Goal: Check status: Check status

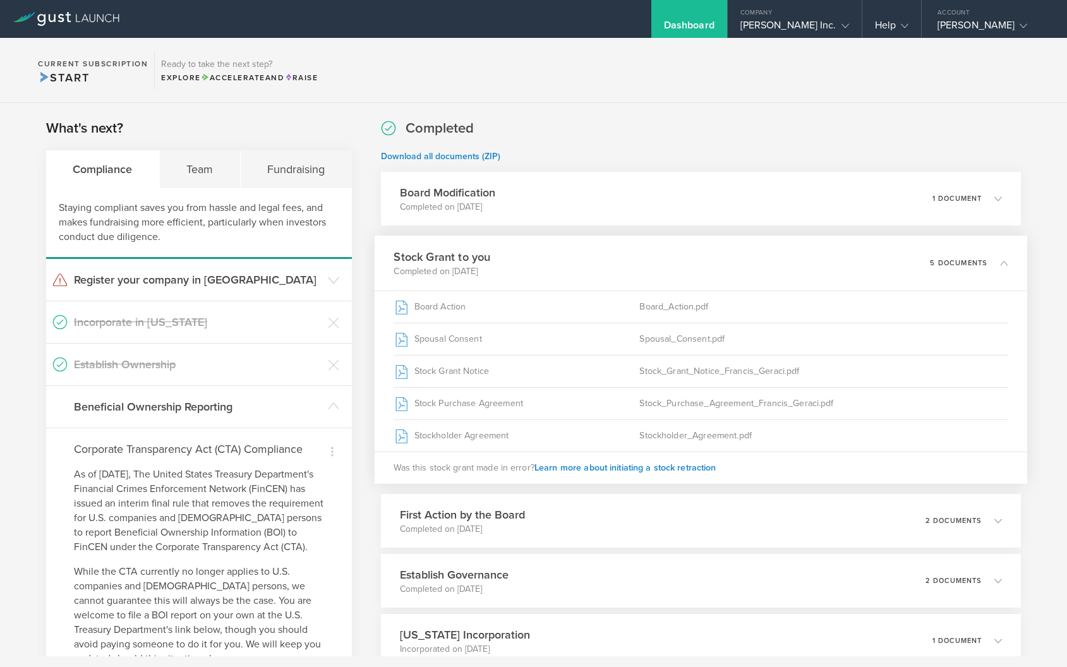
click at [560, 143] on div "Completed Download all documents (ZIP) Board Modification Completed on [DATE] 1…" at bounding box center [701, 393] width 640 height 549
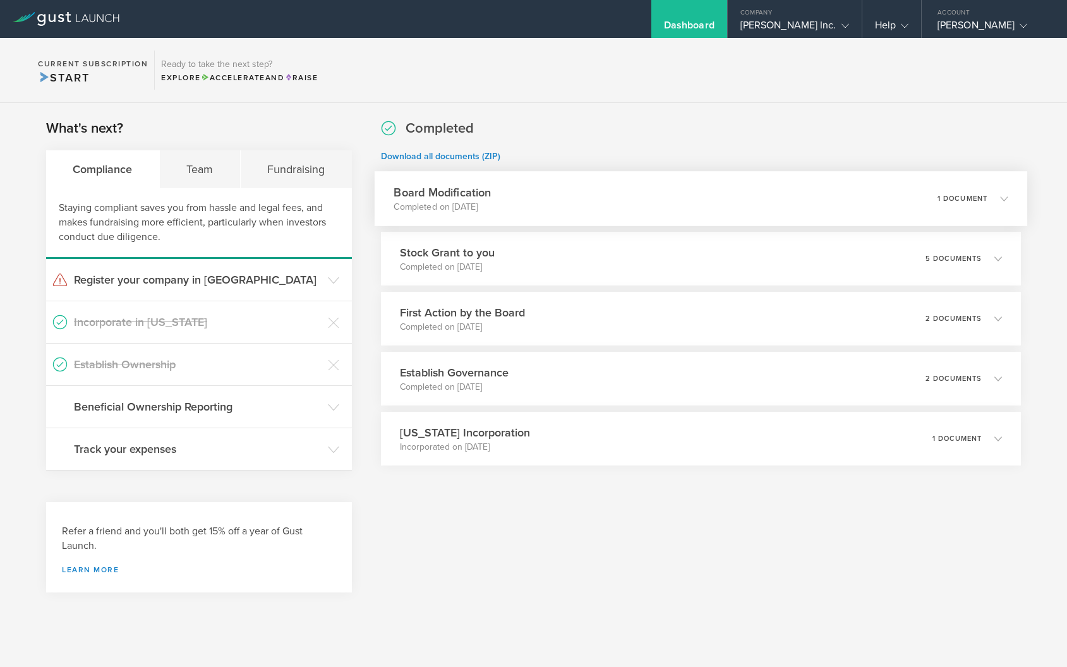
click at [660, 196] on div "Board Modification Completed on [DATE] 1 document" at bounding box center [701, 198] width 653 height 55
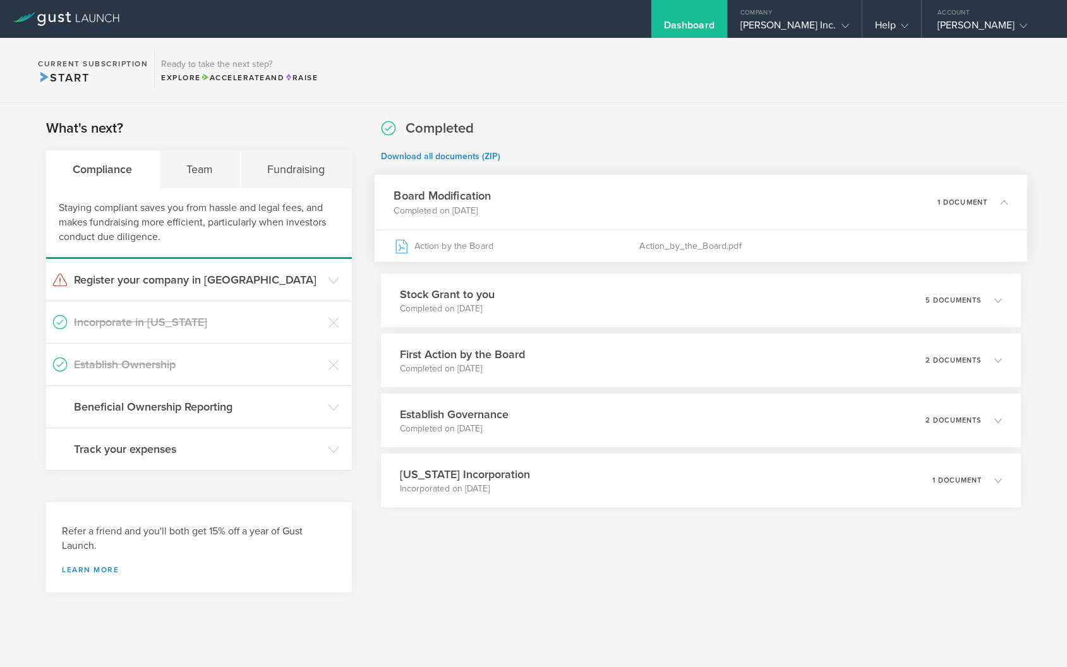
click at [648, 330] on div "Completed Download all documents (ZIP) Board Modification Completed on [DATE] 1…" at bounding box center [701, 313] width 640 height 388
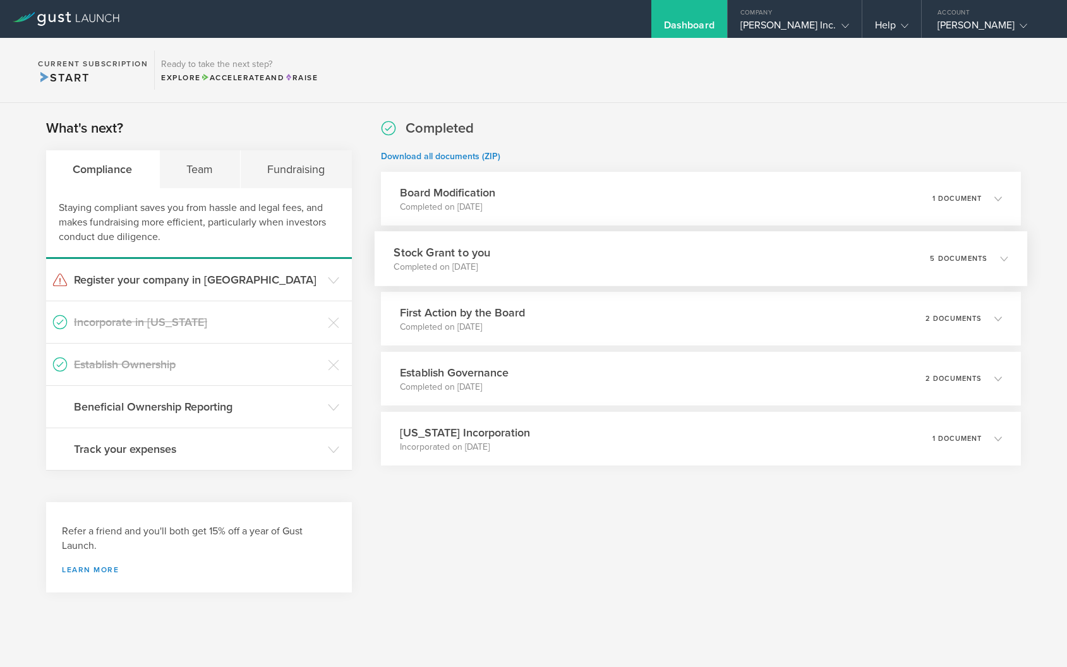
click at [661, 266] on div "Stock Grant to you Completed on [DATE] 5 documents" at bounding box center [701, 258] width 653 height 55
